Goal: Navigation & Orientation: Find specific page/section

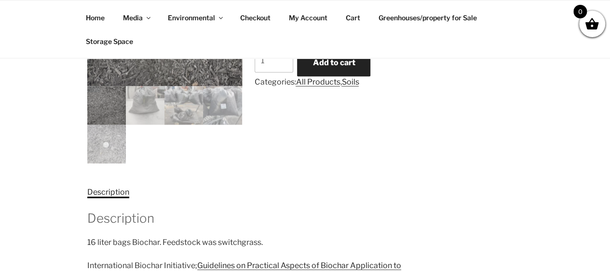
scroll to position [316, 0]
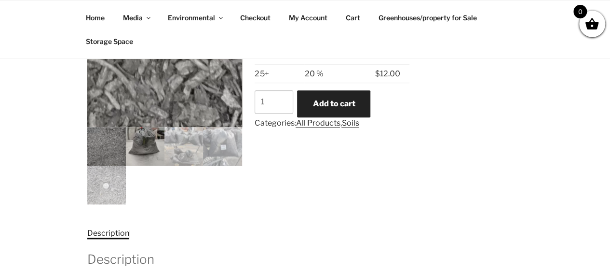
click at [143, 139] on img at bounding box center [145, 146] width 39 height 39
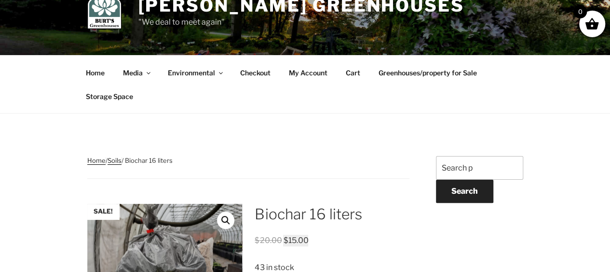
scroll to position [0, 0]
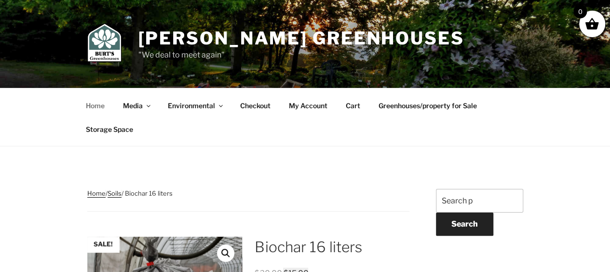
click at [88, 109] on link "Home" at bounding box center [96, 106] width 36 height 24
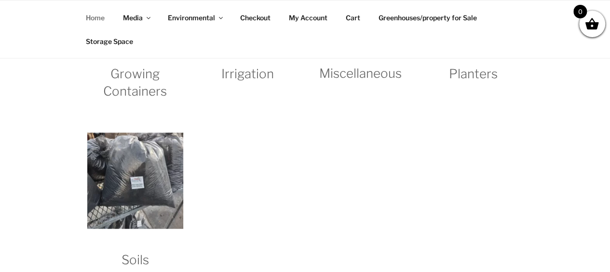
scroll to position [1035, 0]
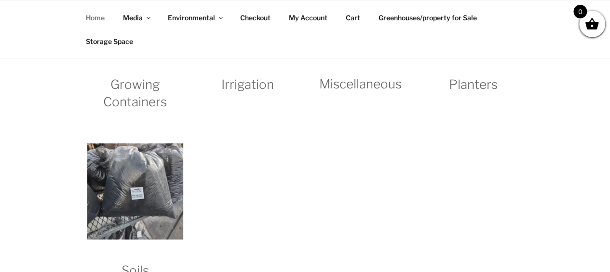
click at [148, 186] on img "Visit product category Soils" at bounding box center [135, 191] width 96 height 96
